Goal: Task Accomplishment & Management: Use online tool/utility

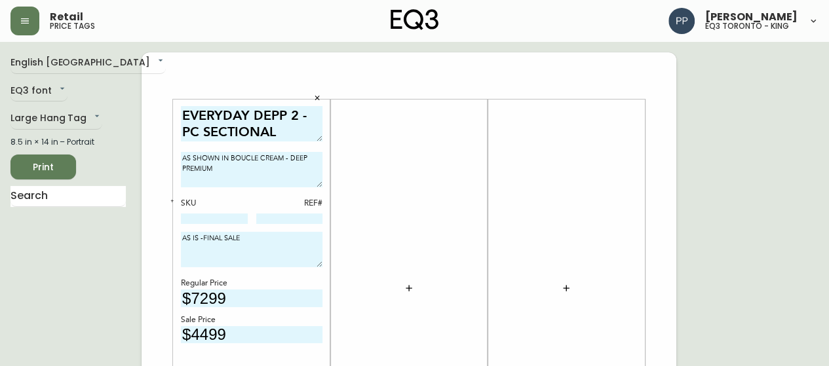
scroll to position [66, 0]
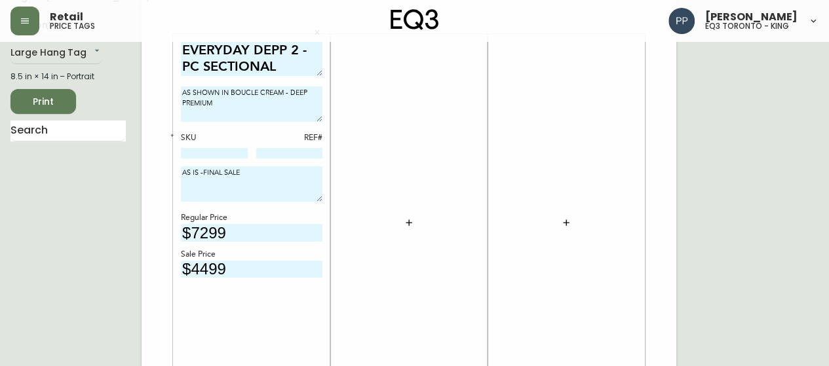
click at [278, 48] on textarea "EVERYDAY DEPP 2 -PC SECTIONAL" at bounding box center [252, 59] width 142 height 36
type textarea "EVERYDAY DEEP 2 -PC SECTIONAL"
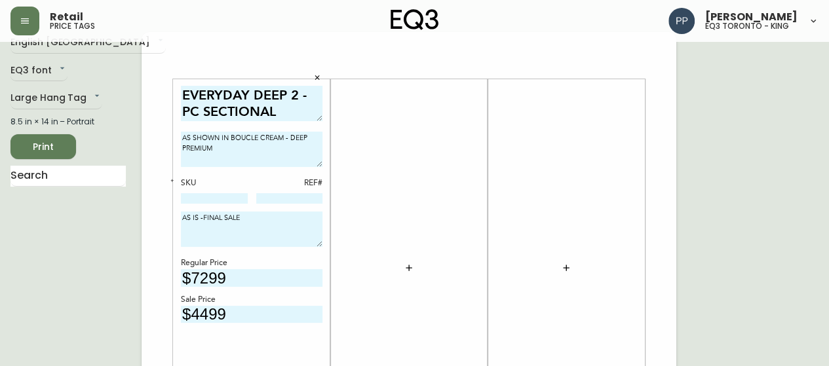
scroll to position [0, 0]
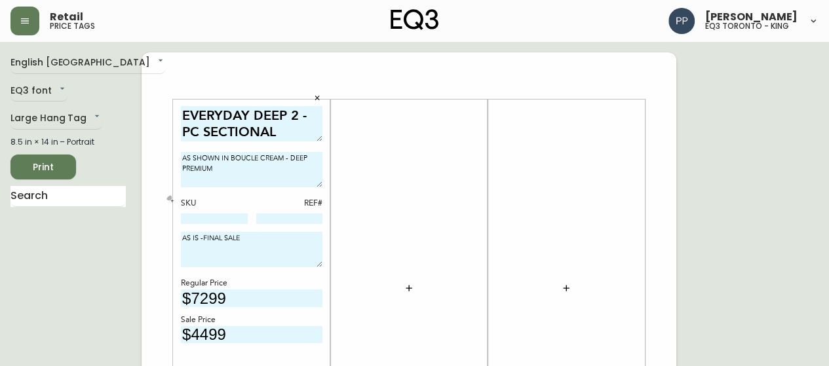
click at [169, 199] on button "button" at bounding box center [172, 201] width 12 height 12
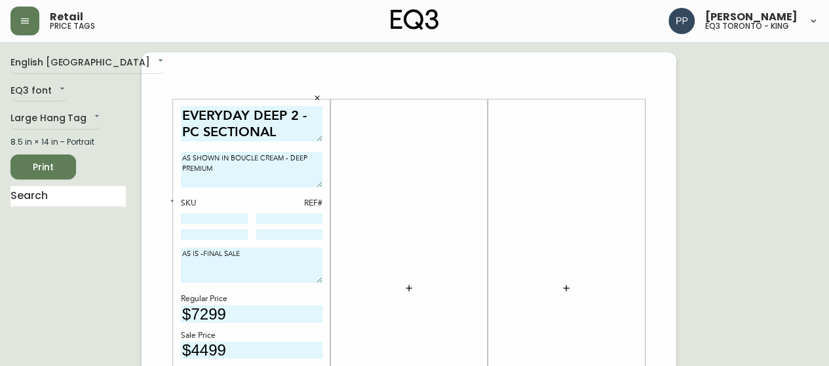
click at [170, 199] on icon "button" at bounding box center [172, 201] width 5 height 5
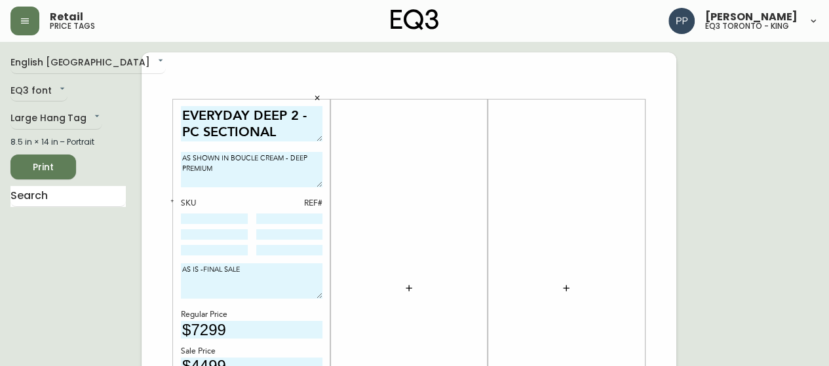
click at [173, 200] on icon "button" at bounding box center [172, 201] width 5 height 5
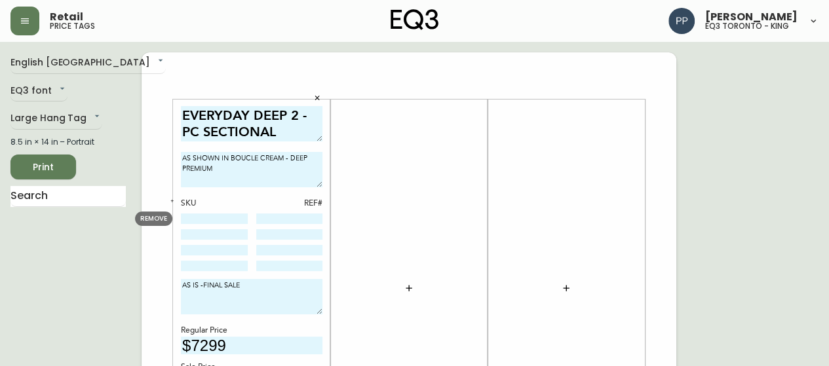
click at [208, 220] on input at bounding box center [214, 219] width 67 height 10
paste input "P0002-L2"
drag, startPoint x: 218, startPoint y: 217, endPoint x: 382, endPoint y: 263, distance: 170.1
type input "P0002-L2"
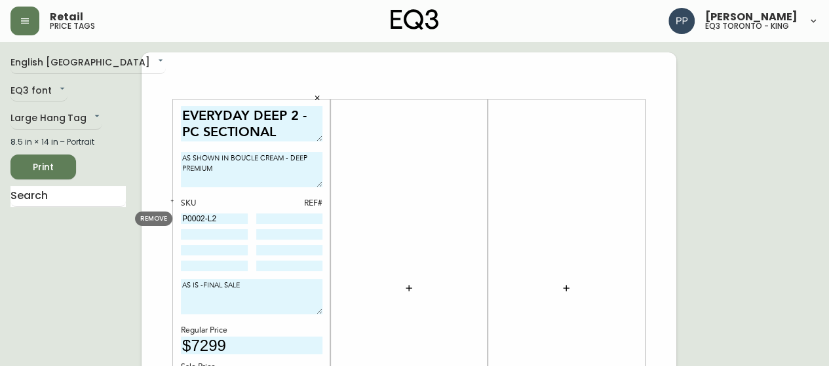
click at [292, 221] on input at bounding box center [289, 219] width 67 height 10
type input "37"
click at [302, 238] on input at bounding box center [289, 234] width 67 height 10
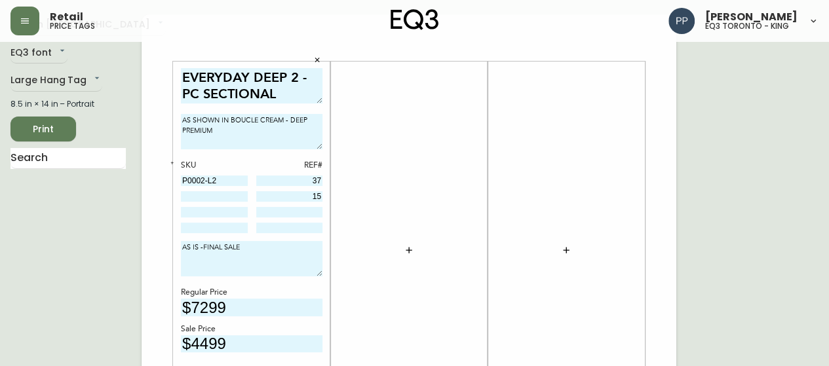
scroll to position [66, 0]
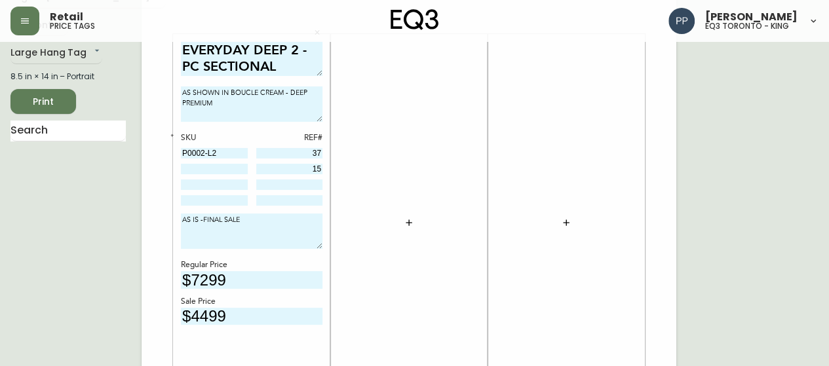
type input "15"
click at [251, 225] on textarea "AS IS -FINAL SALE" at bounding box center [252, 231] width 142 height 35
type textarea "AS IS -FINAL SALE 70" loveseat / 35" deep Chaise"
click at [220, 164] on input at bounding box center [214, 169] width 67 height 10
paste input "P0002-G2"
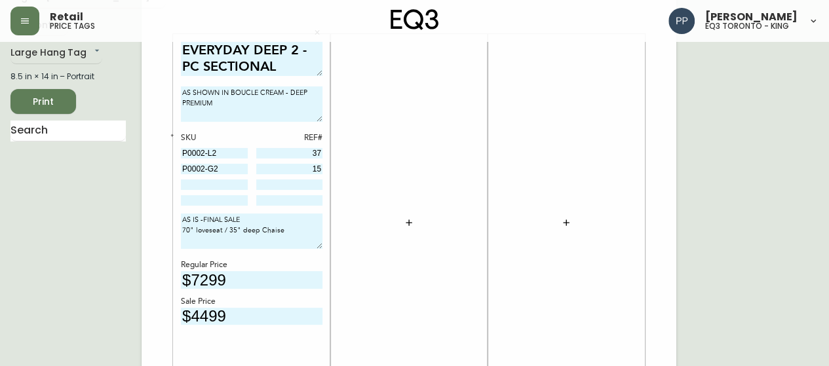
type input "P0002-G2"
click at [181, 79] on div "EVERYDAY DEEP 2 -PC SECTIONAL AS SHOWN IN BOUCLE CREAM - DEEP PREMIUM SKU REF# …" at bounding box center [252, 223] width 142 height 365
click at [213, 183] on input at bounding box center [214, 185] width 67 height 10
paste input "P0002-P2"
type input "P0002-P2"
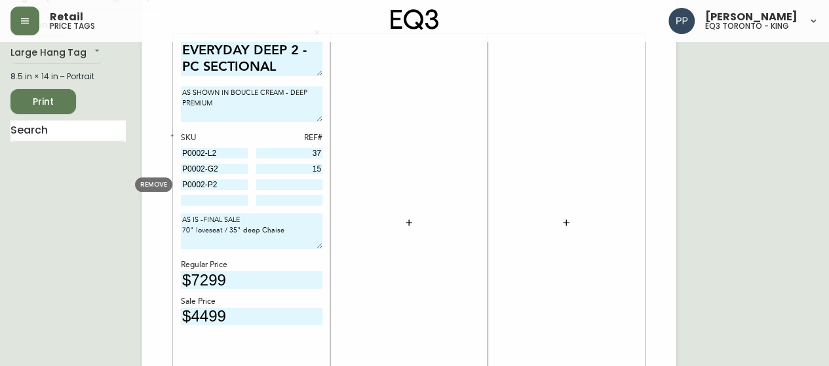
click at [295, 185] on input at bounding box center [289, 185] width 67 height 10
type input "45"
click at [292, 233] on textarea "AS IS -FINAL SALE 70" loveseat / 35" deep Chaise" at bounding box center [252, 231] width 142 height 35
click at [195, 238] on textarea "AS IS -FINAL SALE 70" loveseat / 35" deep Chaise LHF Narrow Track Arm" at bounding box center [252, 231] width 142 height 35
type textarea "AS IS -FINAL SALE 70" loveseat / 35" deep Chaise LHF/RHF Narrow Track Arm"
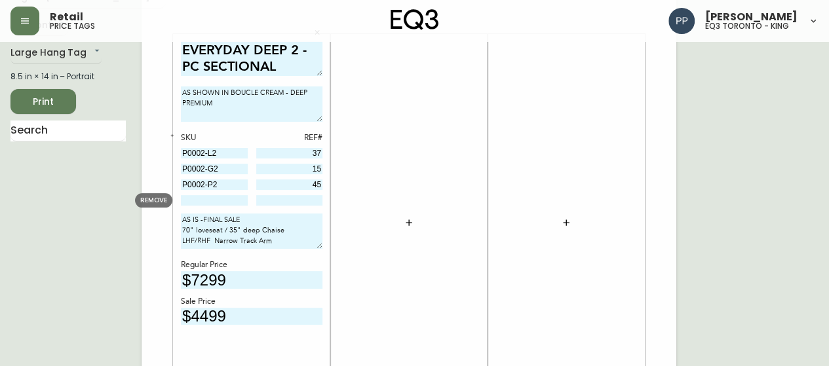
click at [221, 201] on input at bounding box center [214, 200] width 67 height 10
paste input "P0002-Q2"
type input "P0002-Q2"
click at [292, 204] on input at bounding box center [289, 200] width 67 height 10
type input "52"
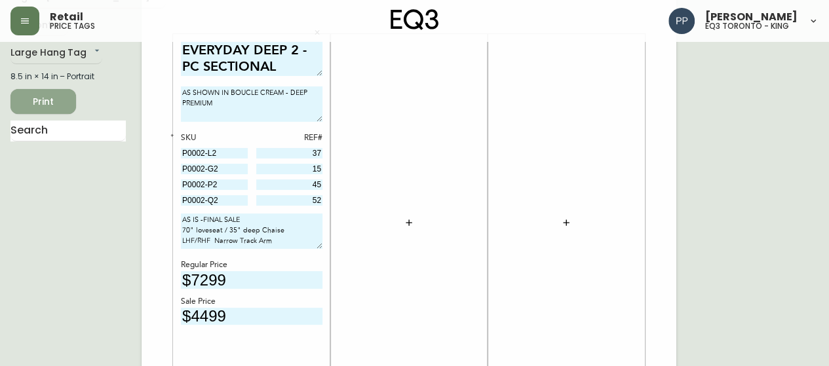
click at [45, 107] on span "Print" at bounding box center [43, 102] width 45 height 16
drag, startPoint x: 233, startPoint y: 147, endPoint x: 161, endPoint y: 151, distance: 72.2
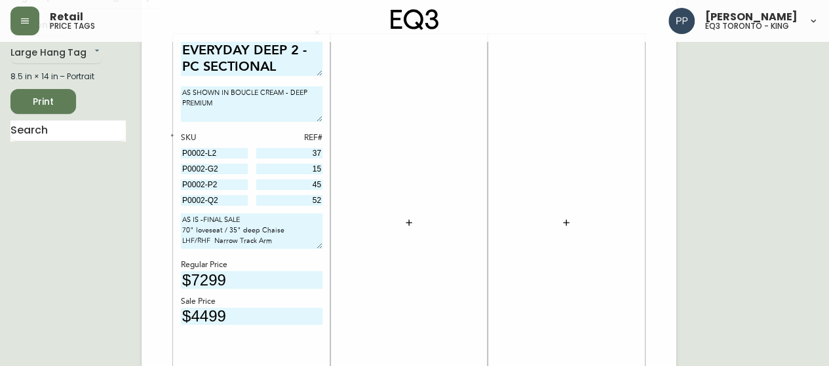
drag, startPoint x: 233, startPoint y: 169, endPoint x: 180, endPoint y: 171, distance: 53.1
click at [615, 144] on div at bounding box center [566, 223] width 142 height 365
drag, startPoint x: 232, startPoint y: 182, endPoint x: 162, endPoint y: 183, distance: 70.1
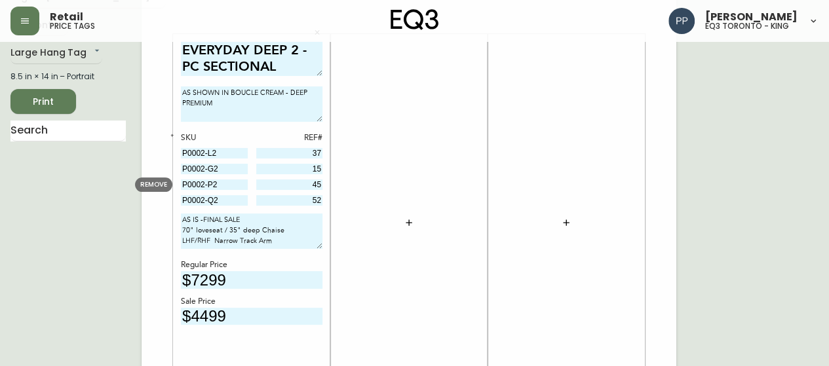
click at [164, 184] on span "REMOVE" at bounding box center [158, 184] width 20 height 5
type input "P0002-Q2"
type input "52"
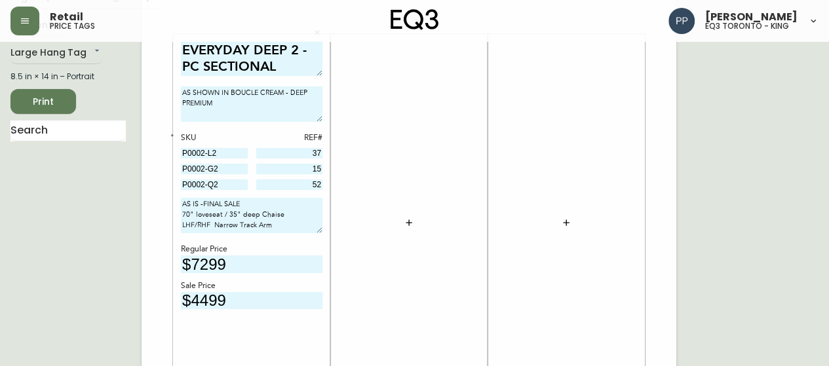
click at [170, 133] on icon "button" at bounding box center [172, 135] width 5 height 5
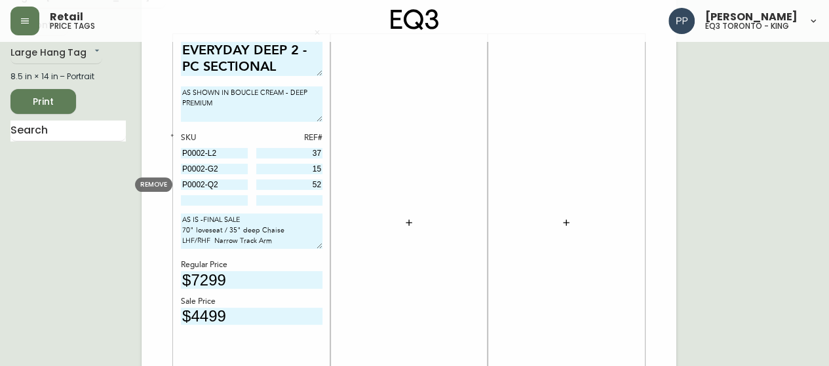
drag, startPoint x: 239, startPoint y: 189, endPoint x: 173, endPoint y: 189, distance: 65.5
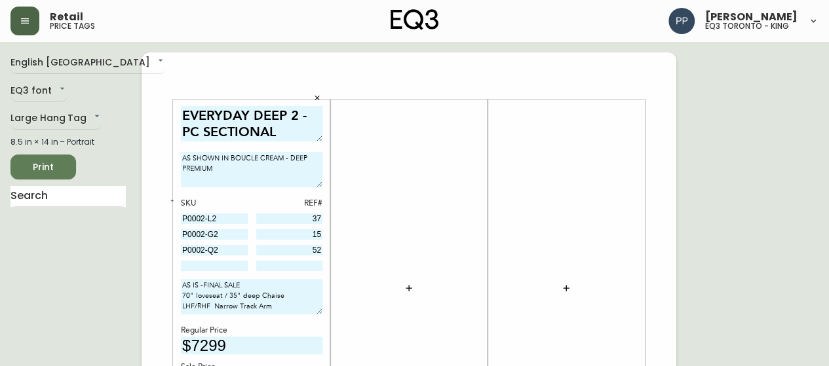
click at [21, 14] on button "button" at bounding box center [24, 21] width 29 height 29
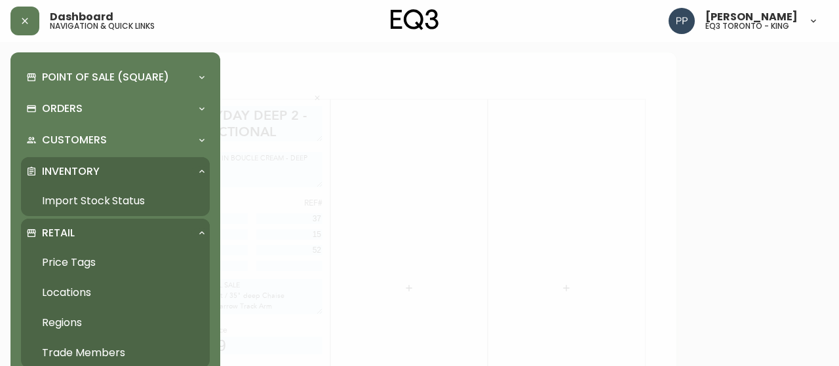
click at [90, 255] on link "Price Tags" at bounding box center [115, 263] width 189 height 30
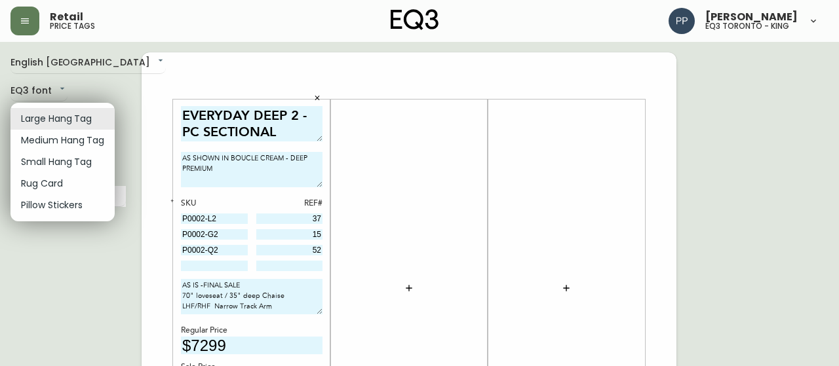
click at [68, 176] on li "Rug Card" at bounding box center [62, 184] width 104 height 22
type input "rugs"
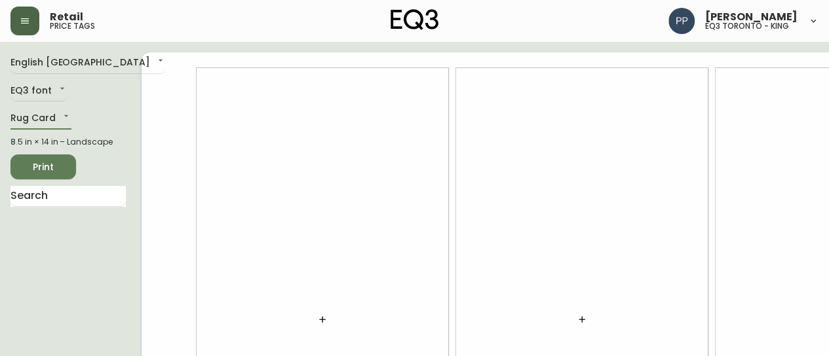
click at [19, 23] on button "button" at bounding box center [24, 21] width 29 height 29
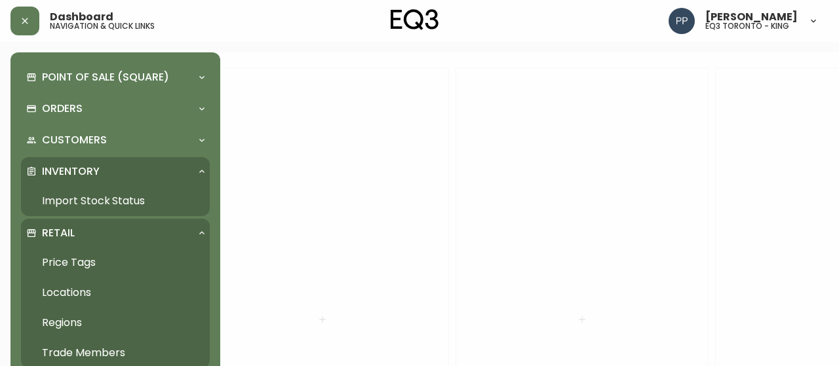
click at [108, 204] on link "Import Stock Status" at bounding box center [115, 201] width 189 height 30
